Goal: Check status: Check status

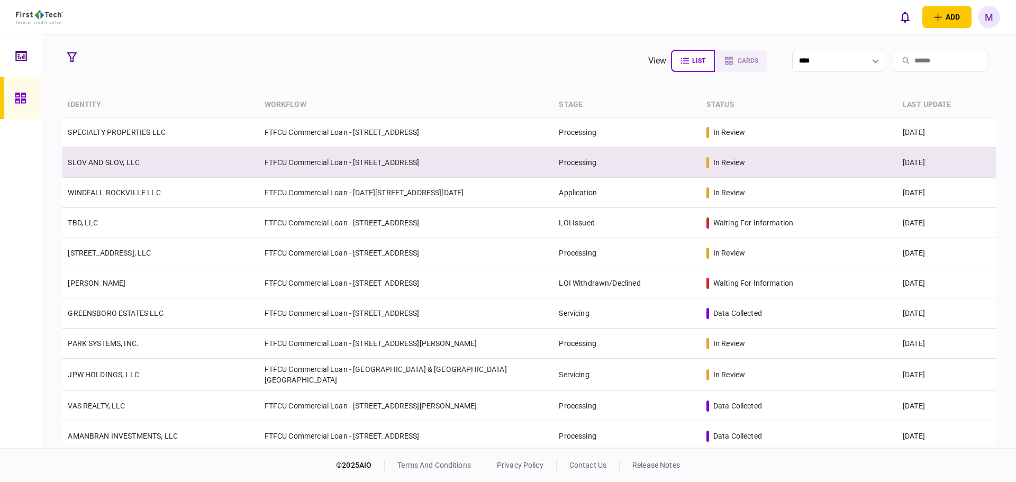
click at [164, 161] on td "SLOV AND SLOV, LLC" at bounding box center [160, 163] width 196 height 30
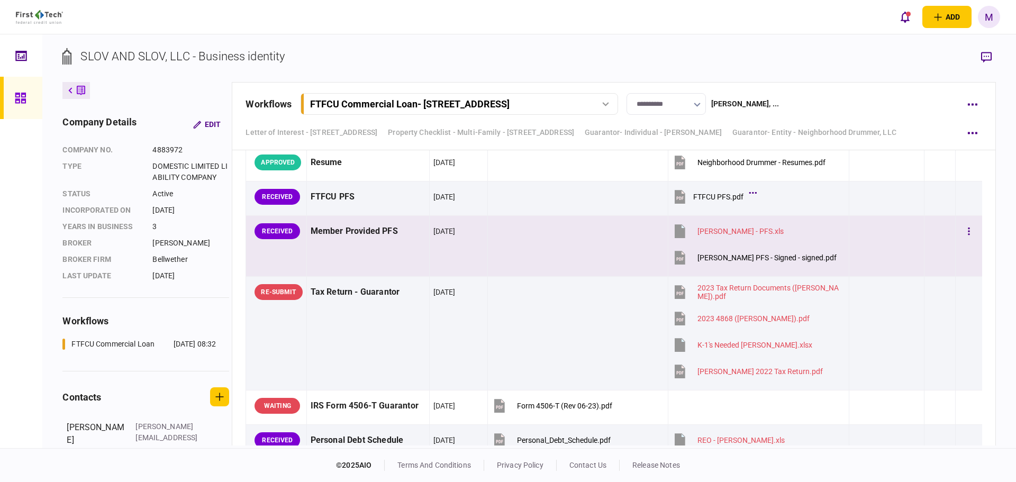
scroll to position [5310, 0]
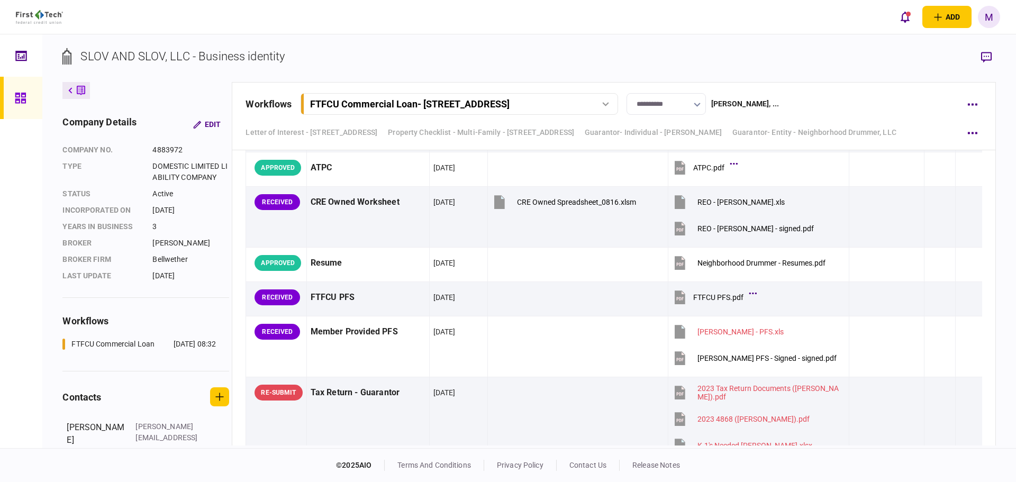
click at [702, 32] on div "add business identity individual identity M M [PERSON_NAME] [EMAIL_ADDRESS][PER…" at bounding box center [508, 17] width 1016 height 34
click at [20, 99] on icon at bounding box center [20, 98] width 11 height 11
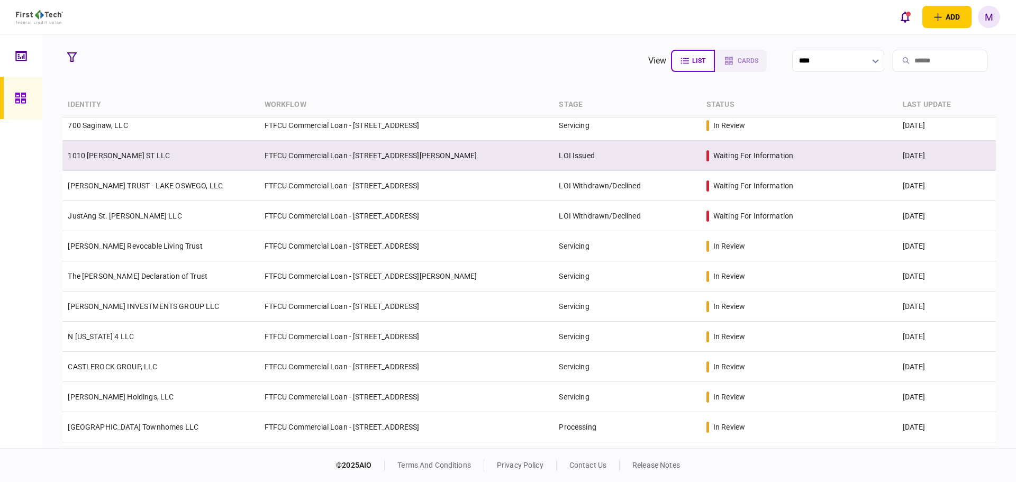
scroll to position [557, 0]
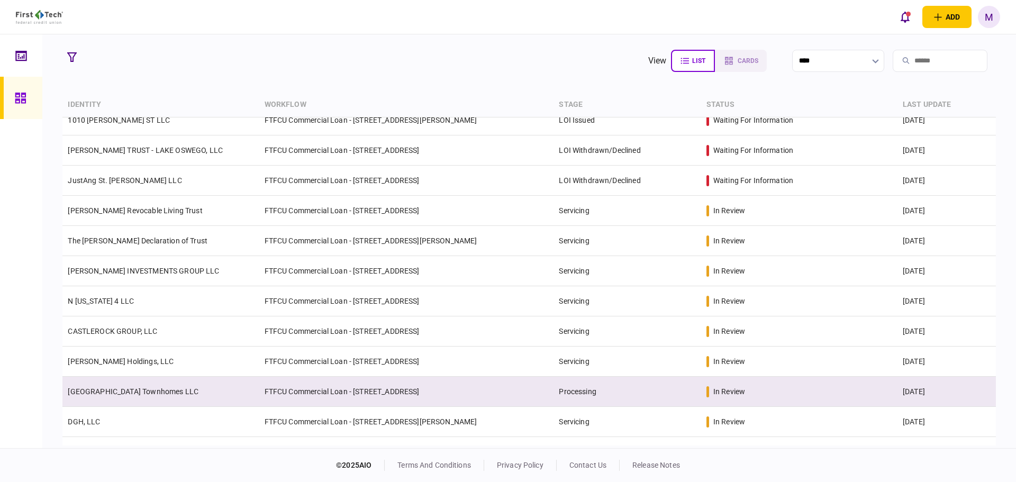
click at [129, 387] on link "[GEOGRAPHIC_DATA] Townhomes LLC" at bounding box center [133, 391] width 131 height 8
